Goal: Book appointment/travel/reservation

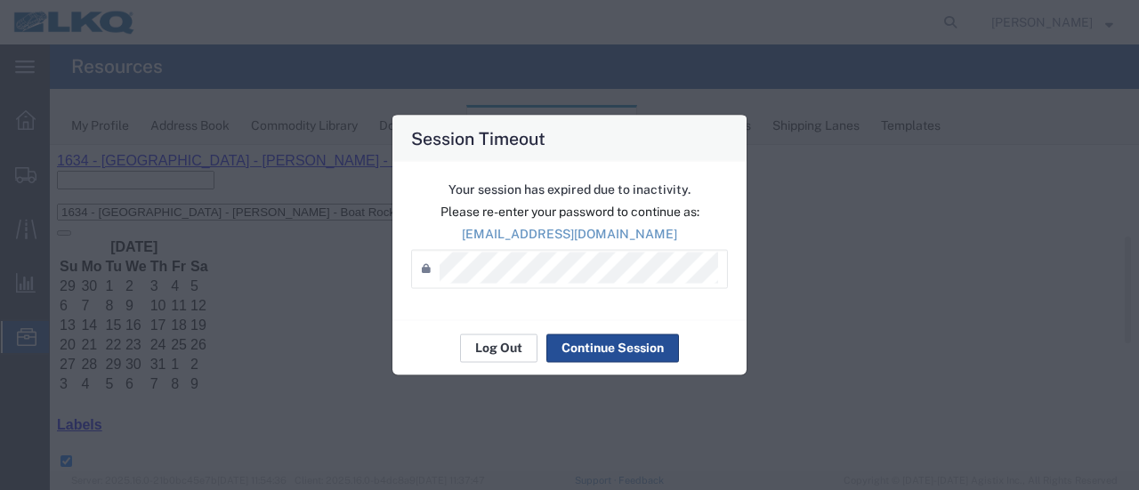
scroll to position [356, 0]
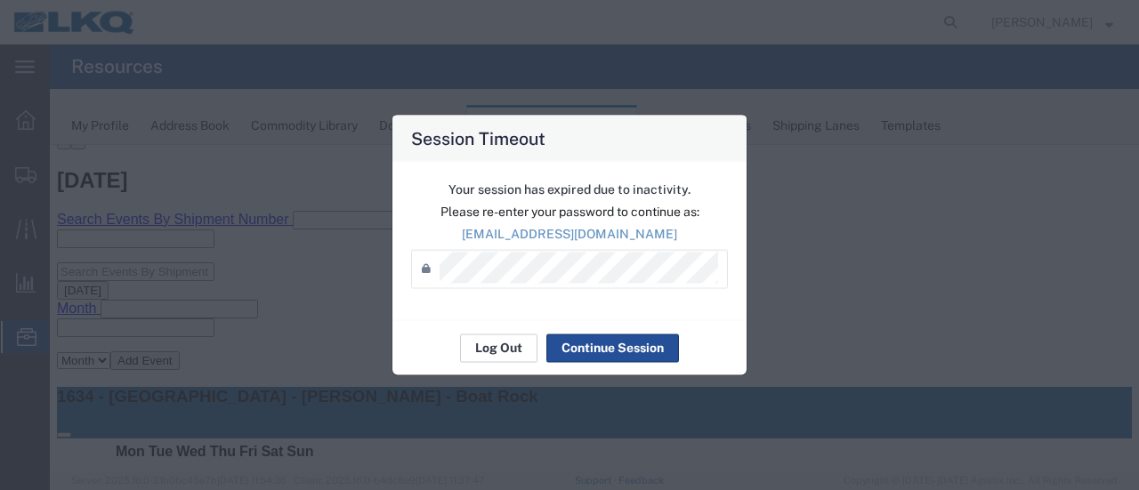
click at [476, 349] on button "Log Out" at bounding box center [498, 348] width 77 height 28
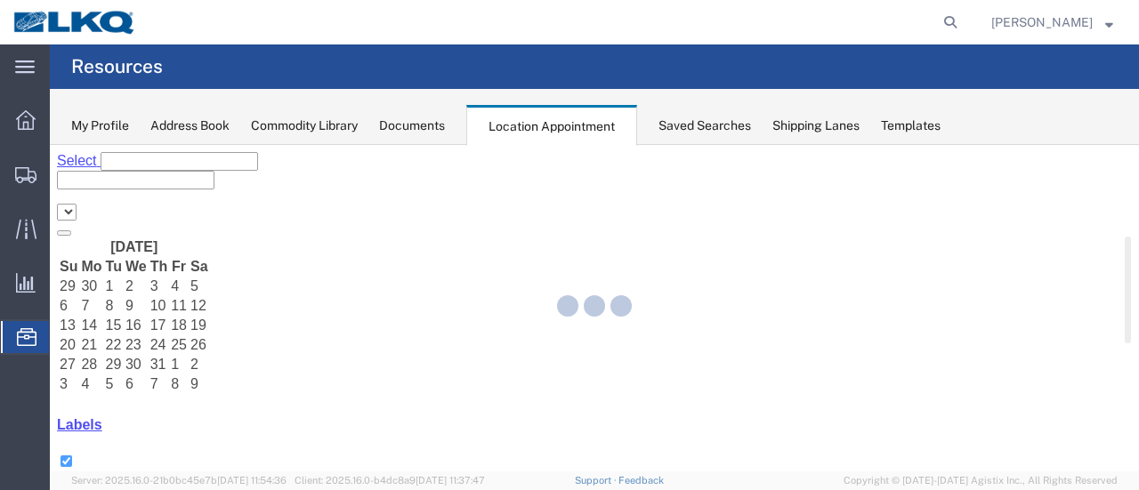
select select "28712"
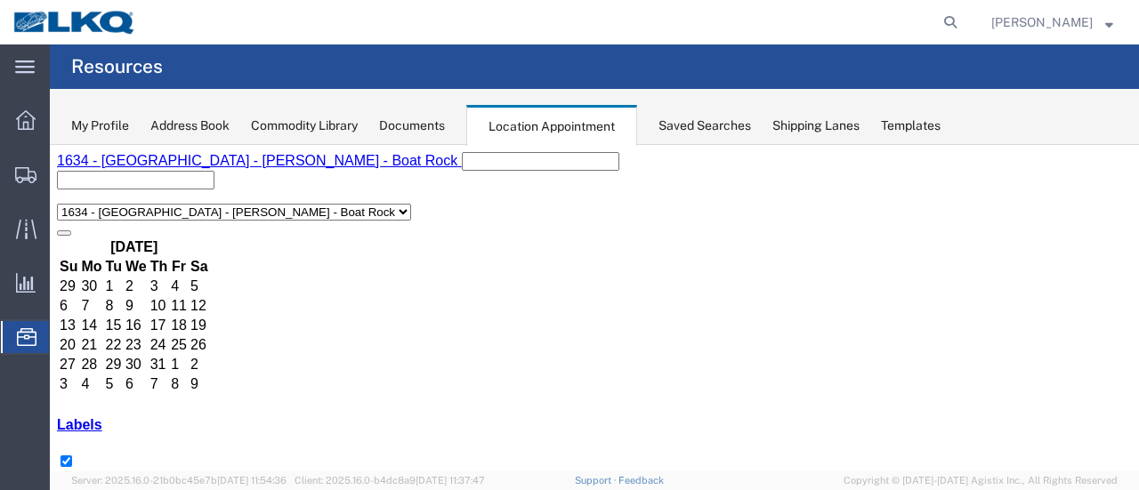
click at [0, 0] on span "Location Appointment" at bounding box center [0, 0] width 0 height 0
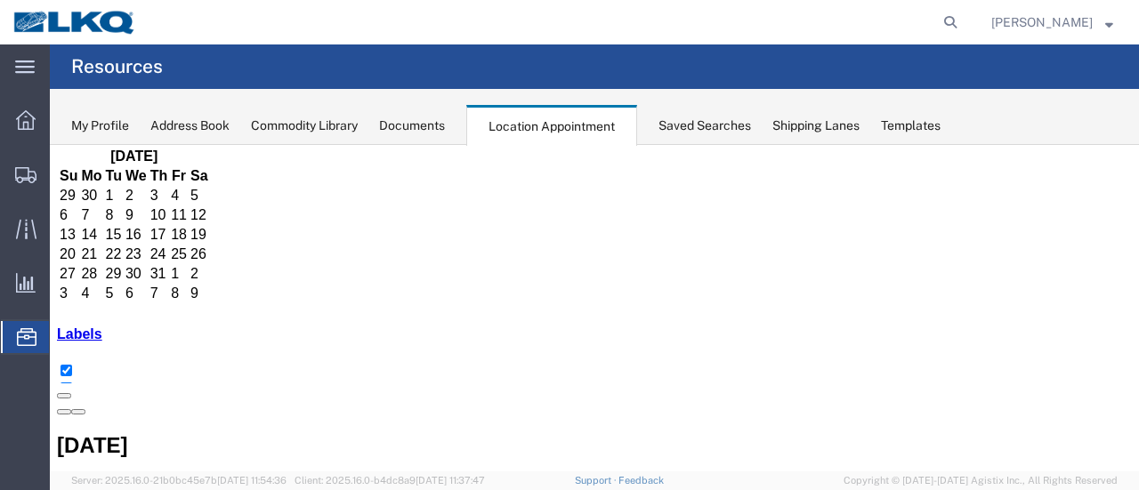
scroll to position [267, 0]
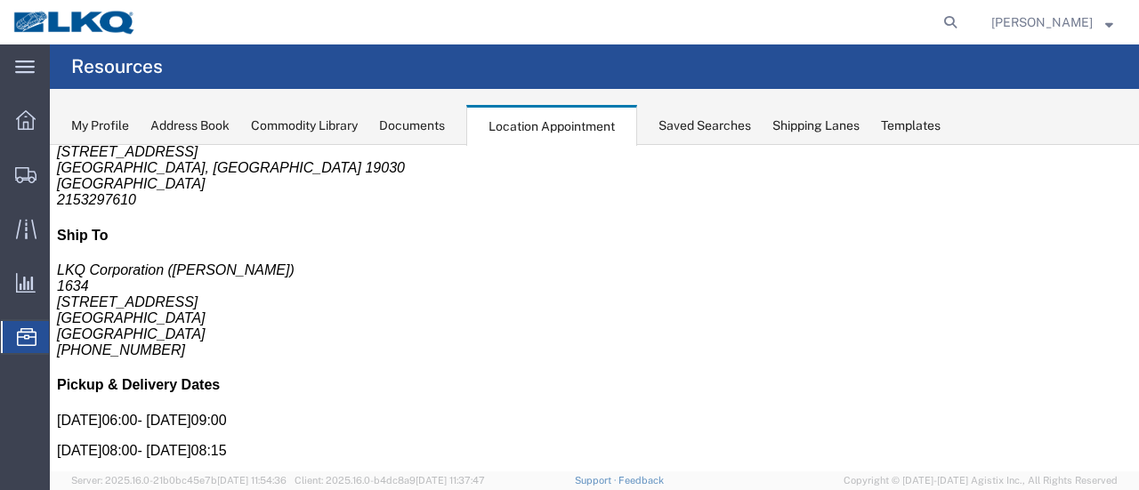
scroll to position [0, 0]
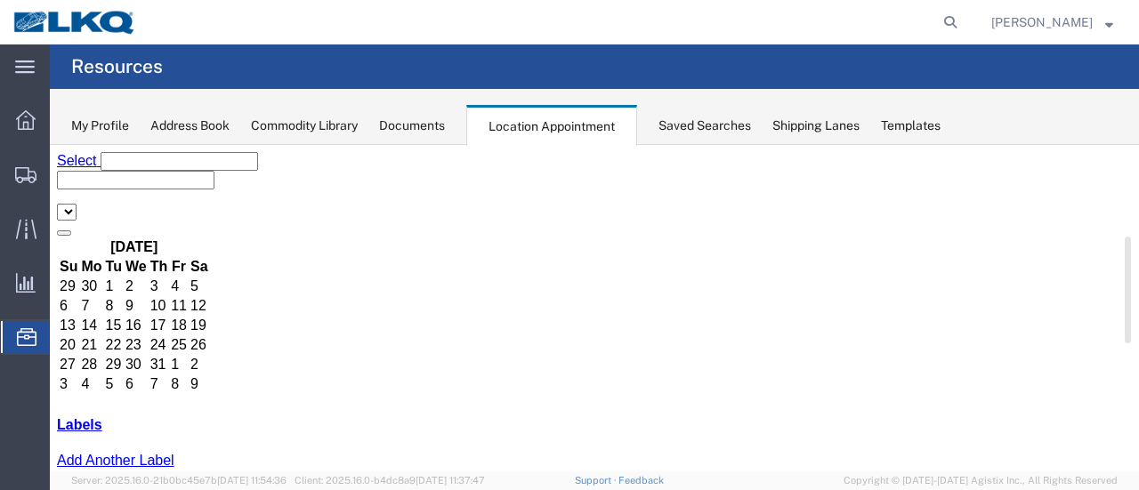
select select "28712"
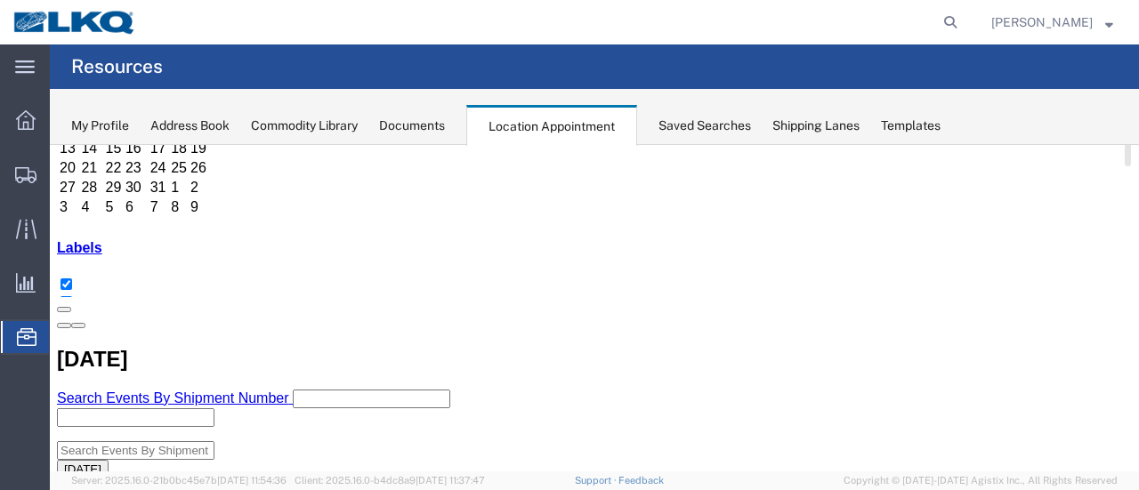
scroll to position [178, 0]
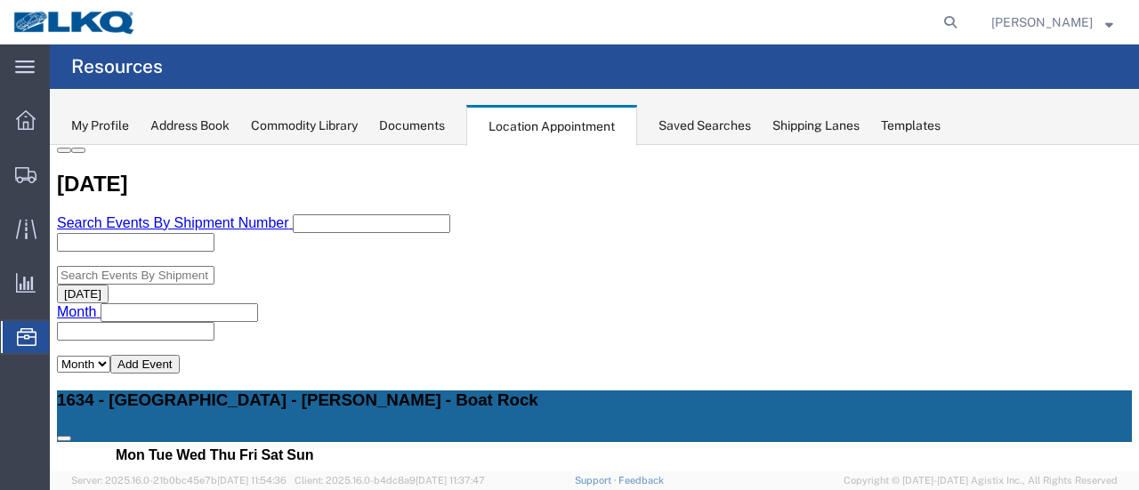
scroll to position [356, 0]
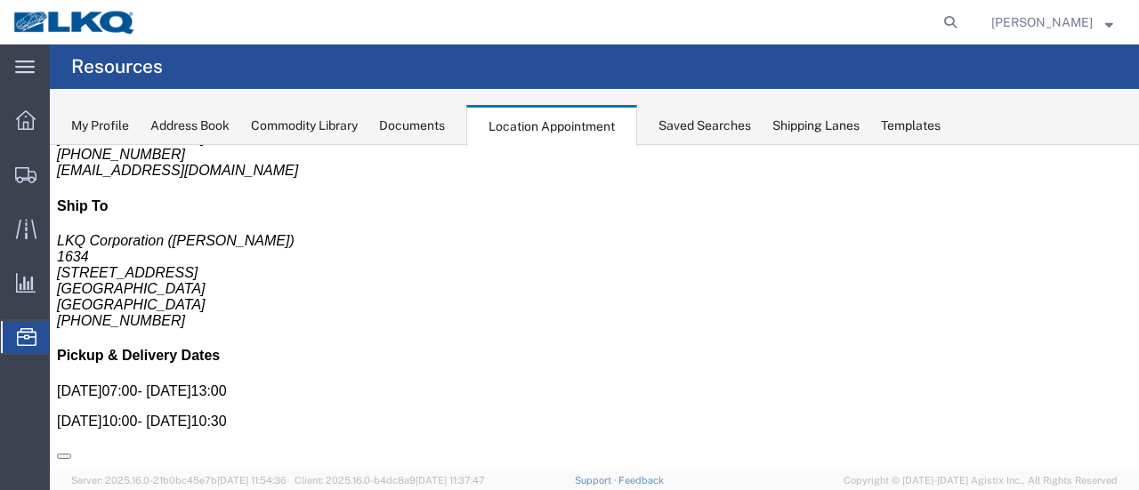
scroll to position [0, 0]
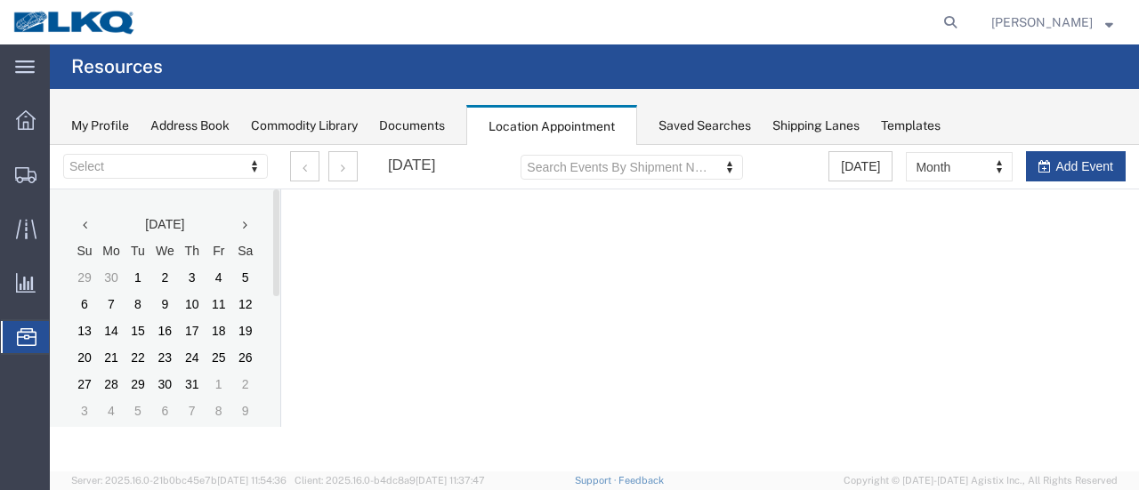
select select "28712"
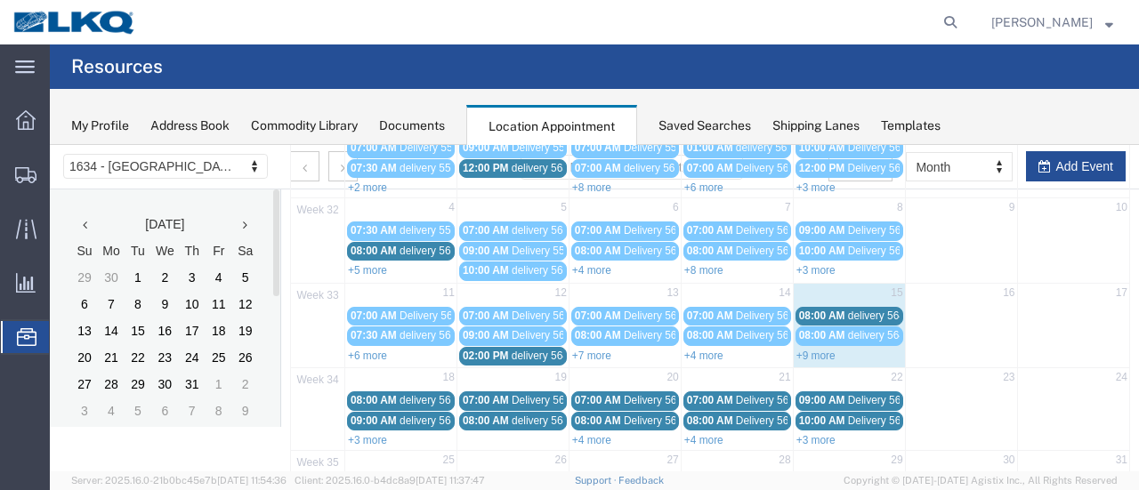
scroll to position [178, 0]
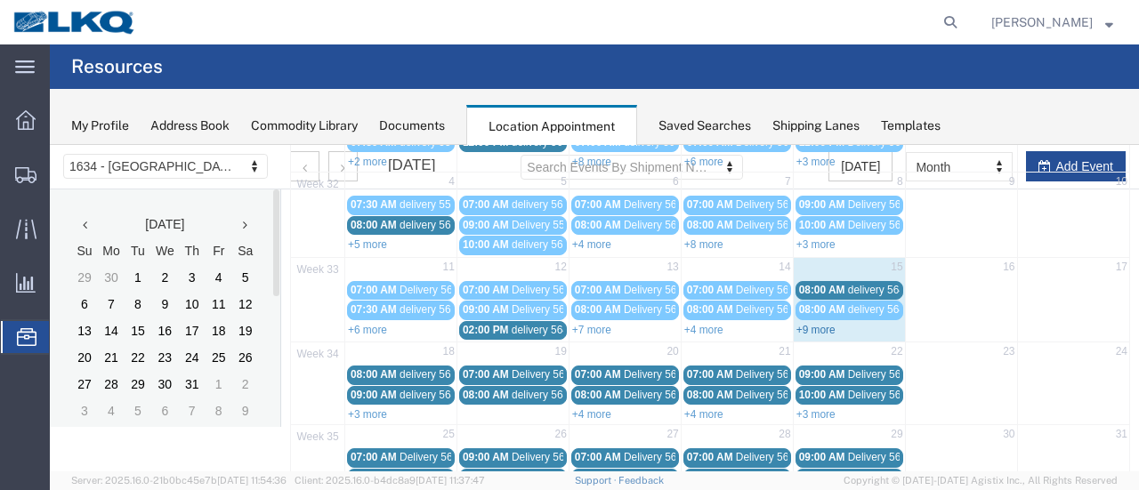
click at [815, 327] on div "+9 more" at bounding box center [849, 329] width 111 height 18
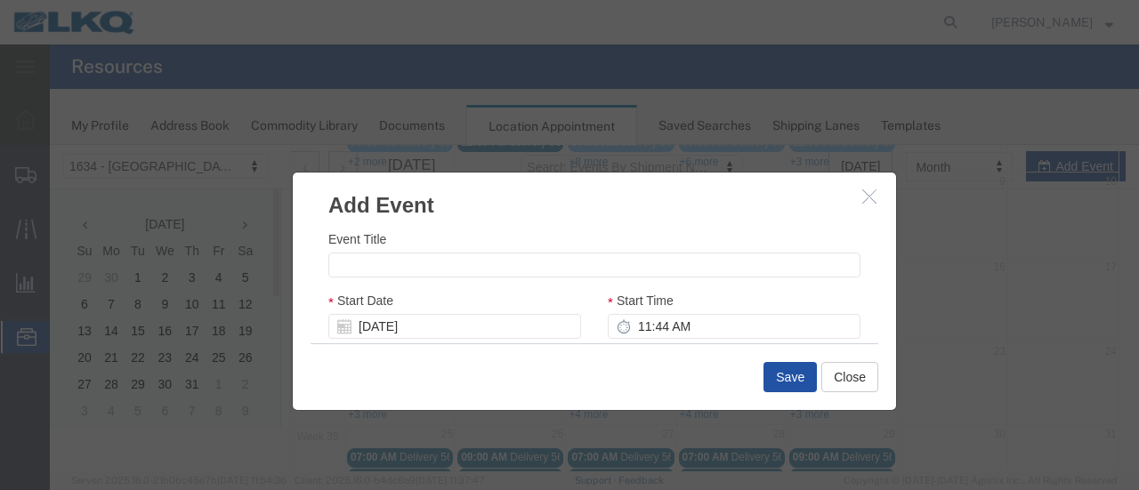
scroll to position [267, 0]
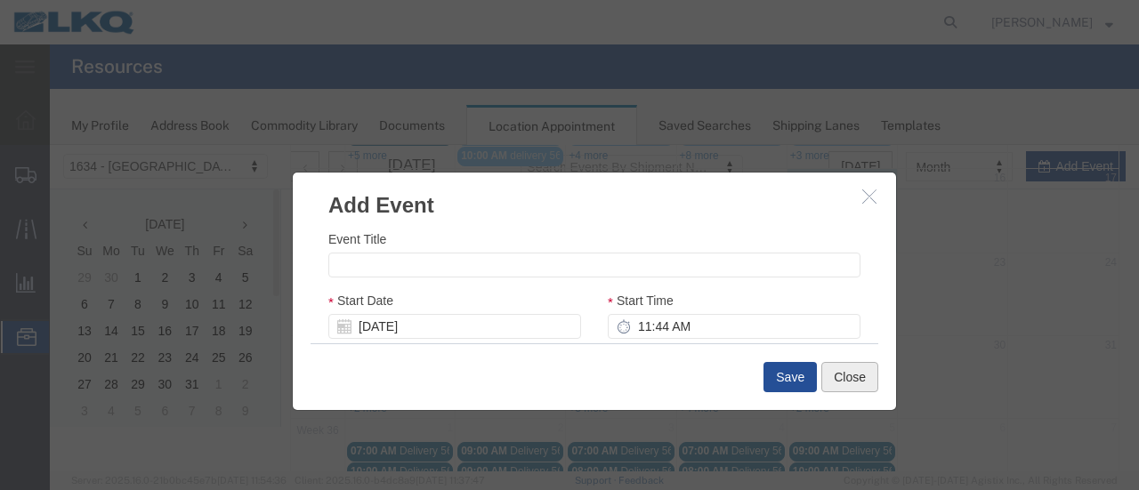
drag, startPoint x: 852, startPoint y: 396, endPoint x: 852, endPoint y: 385, distance: 10.7
click at [852, 394] on div "Save Close" at bounding box center [595, 376] width 568 height 67
click at [852, 386] on button "Close" at bounding box center [849, 377] width 57 height 30
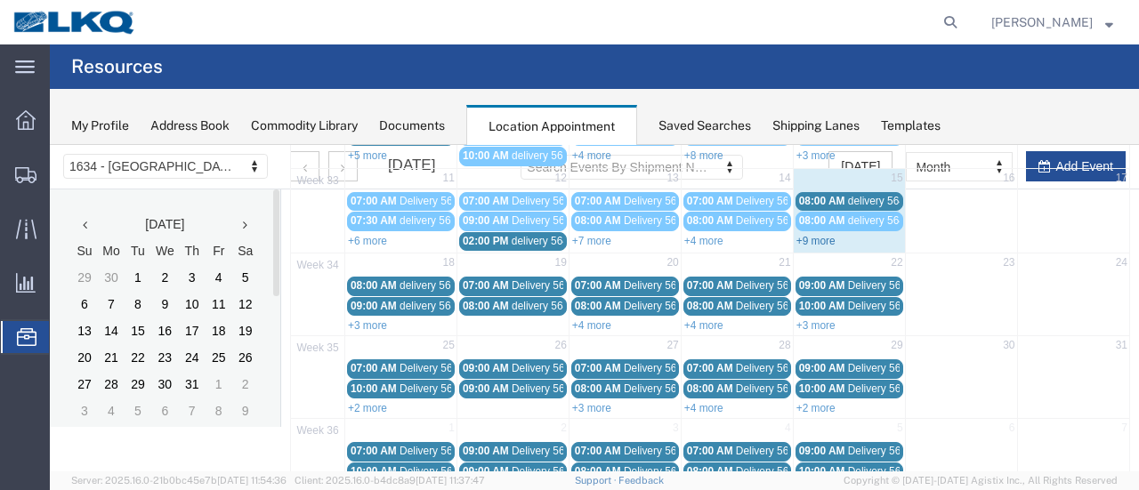
click at [808, 235] on link "+9 more" at bounding box center [815, 241] width 39 height 12
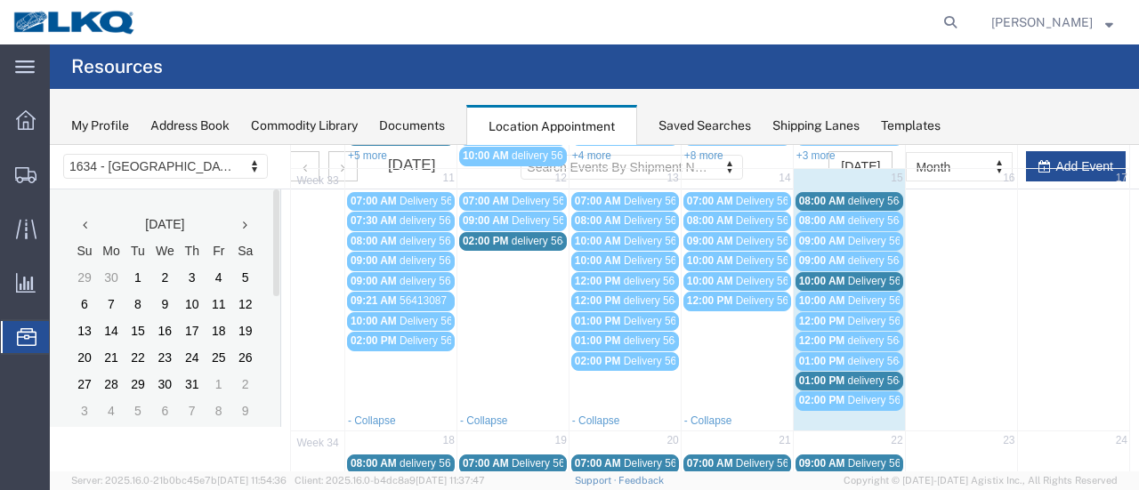
click at [848, 375] on span "delivery 56495634" at bounding box center [891, 381] width 86 height 12
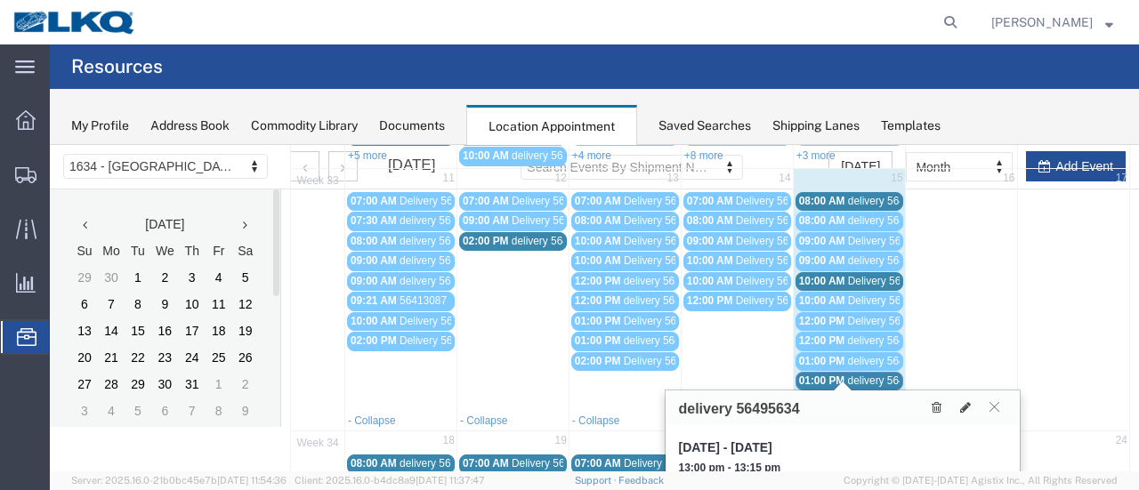
scroll to position [356, 0]
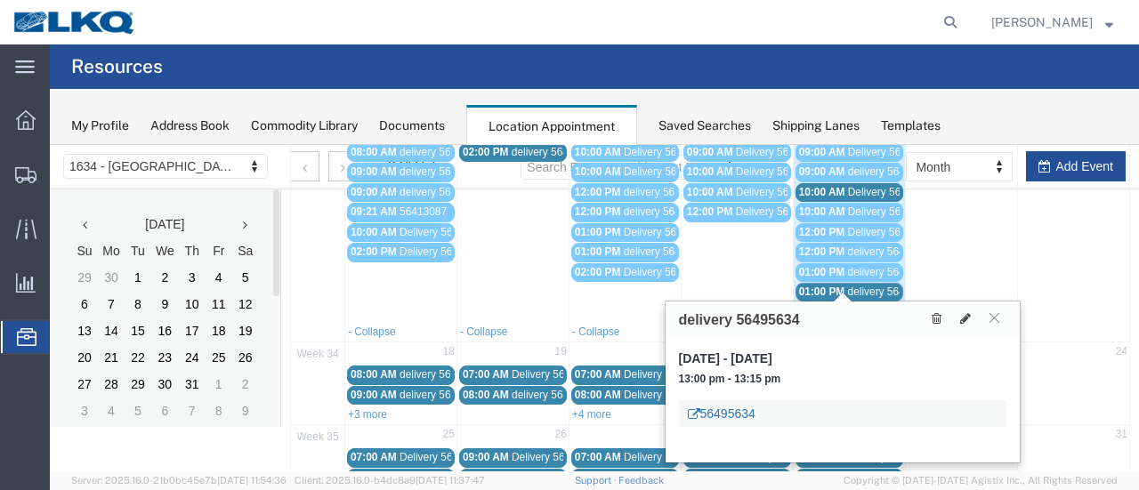
click at [744, 410] on link "56495634" at bounding box center [722, 414] width 68 height 18
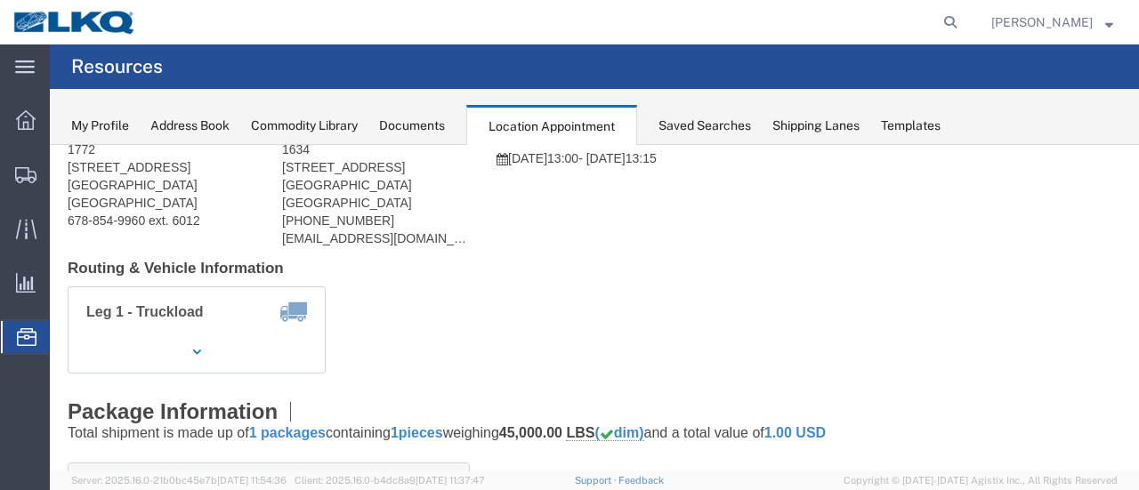
scroll to position [0, 0]
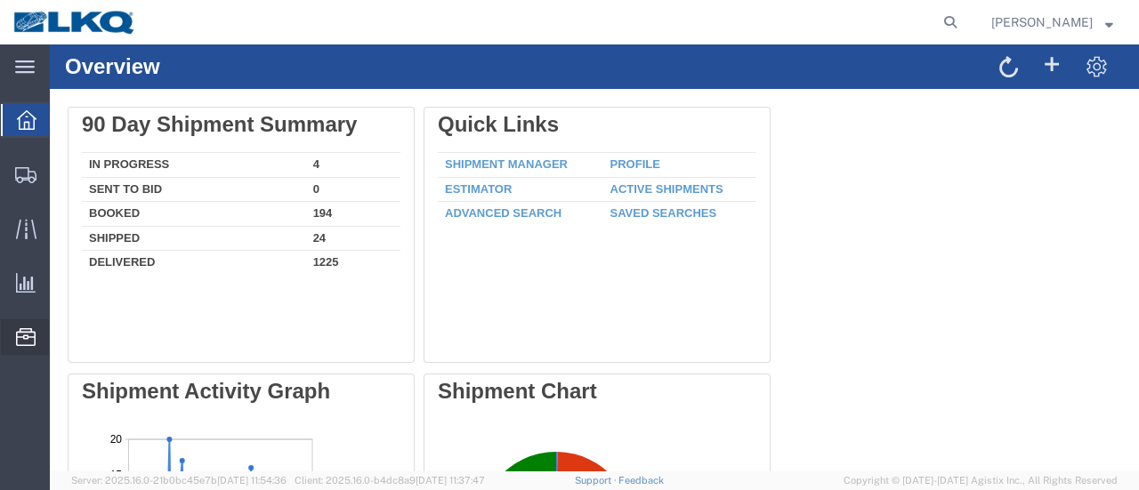
click at [0, 0] on span "Location Appointment" at bounding box center [0, 0] width 0 height 0
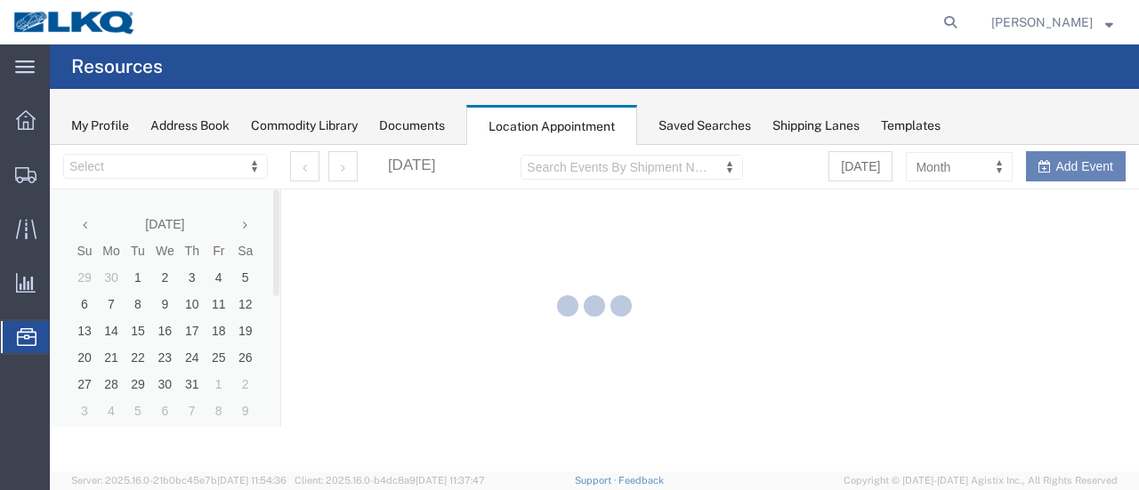
select select "28712"
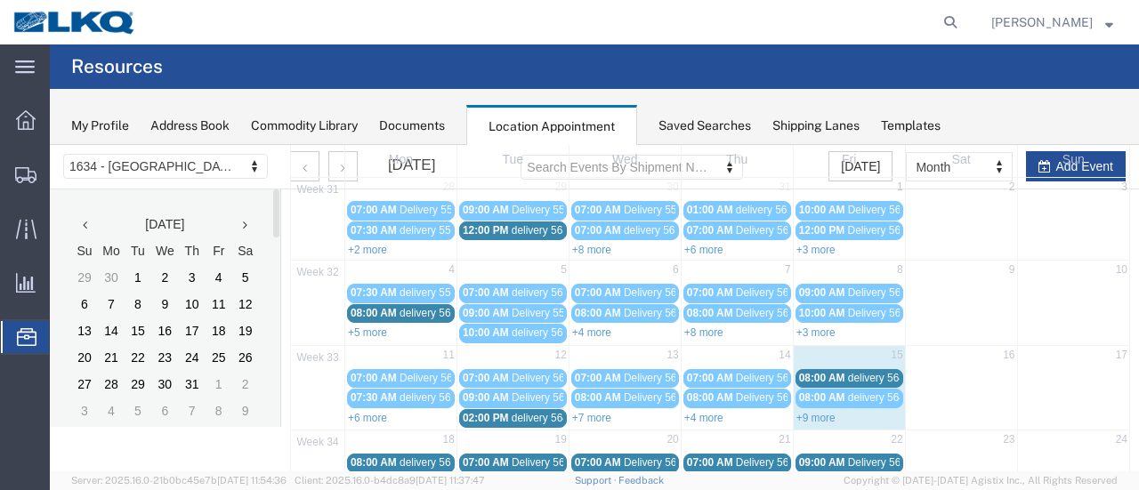
scroll to position [267, 0]
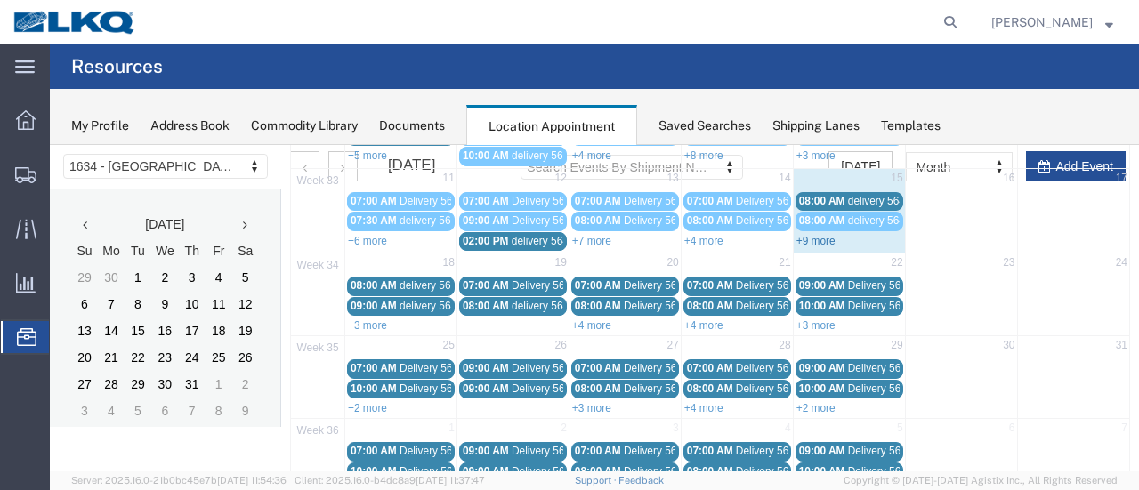
click at [811, 235] on link "+9 more" at bounding box center [815, 241] width 39 height 12
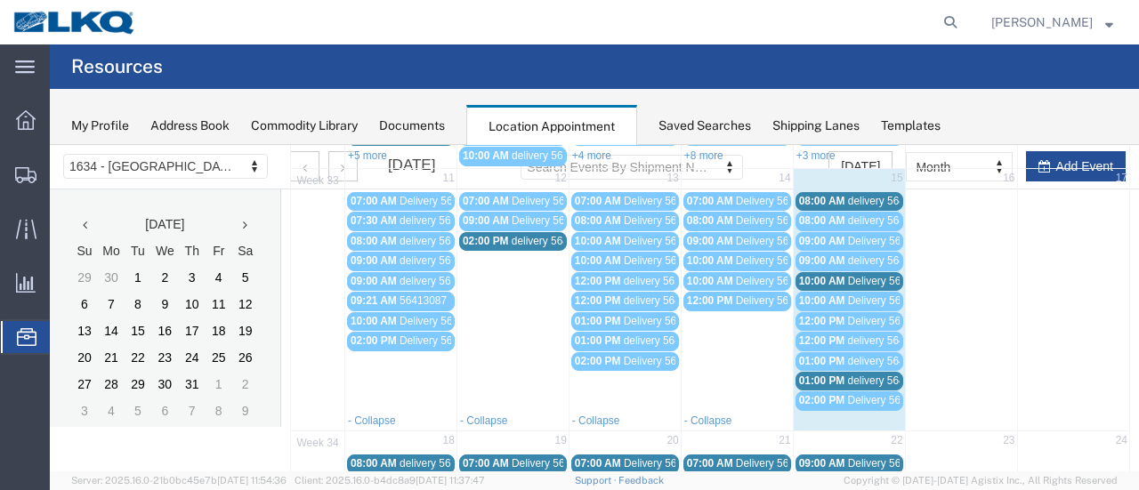
scroll to position [356, 0]
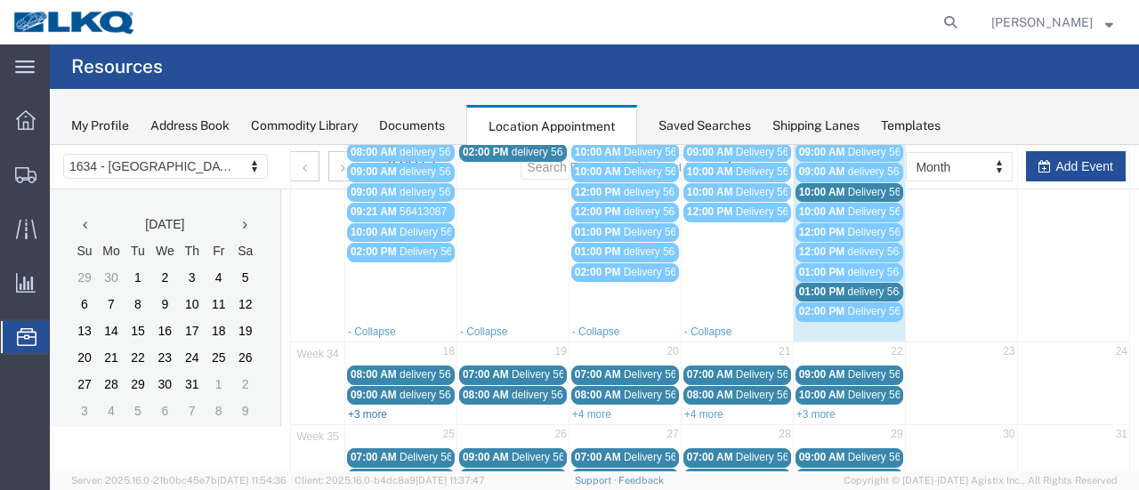
click at [369, 408] on link "+3 more" at bounding box center [367, 414] width 39 height 12
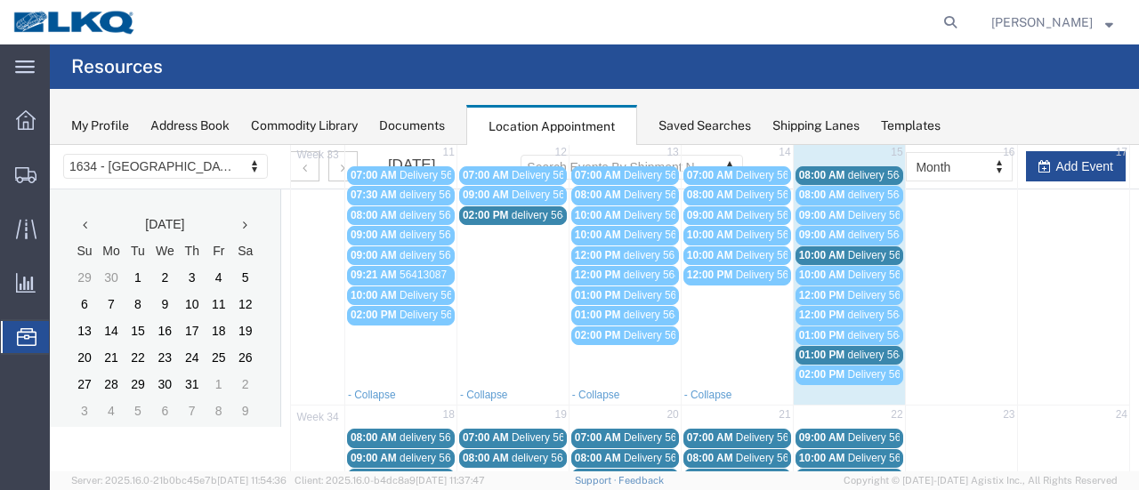
scroll to position [267, 0]
